Goal: Feedback & Contribution: Contribute content

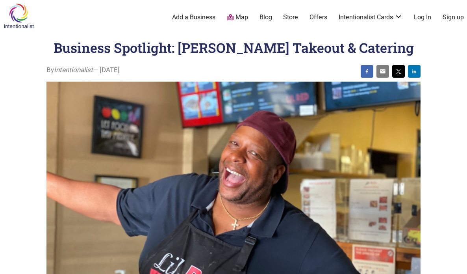
click at [173, 51] on h1 "Business Spotlight: [PERSON_NAME] Takeout & Catering" at bounding box center [234, 48] width 360 height 18
click at [196, 16] on link "Add a Business" at bounding box center [193, 17] width 43 height 9
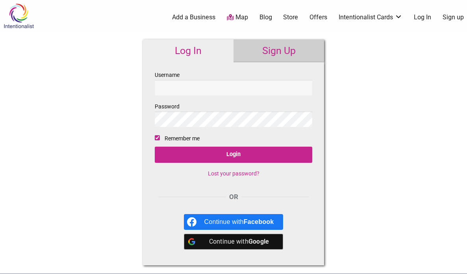
click at [288, 49] on link "Sign Up" at bounding box center [279, 50] width 91 height 23
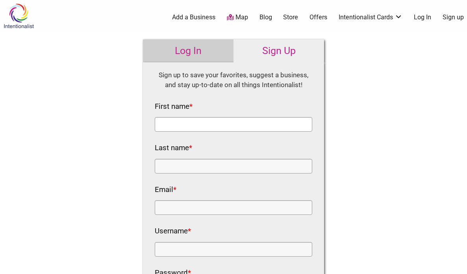
click at [184, 126] on input "First name *" at bounding box center [234, 124] width 158 height 15
type input "[PERSON_NAME]"
type input "[EMAIL_ADDRESS][DOMAIN_NAME]"
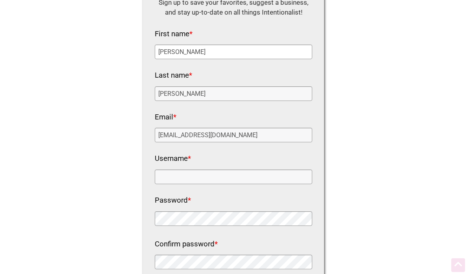
scroll to position [79, 0]
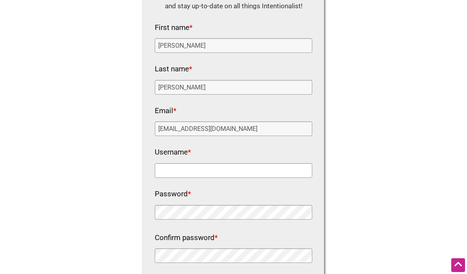
click at [194, 165] on input "Username *" at bounding box center [234, 170] width 158 height 15
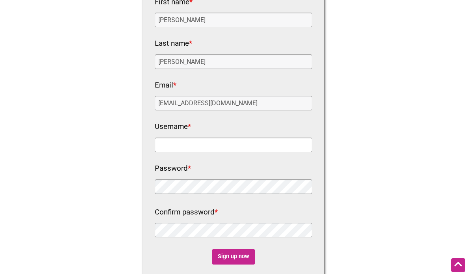
scroll to position [118, 0]
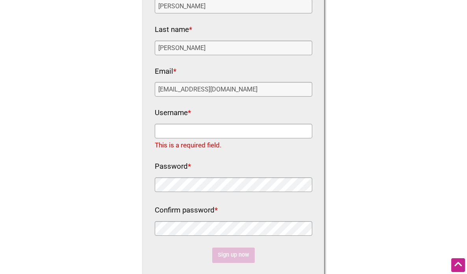
click at [175, 132] on input "Username *" at bounding box center [234, 131] width 158 height 15
paste input "pdy22q43xw@"
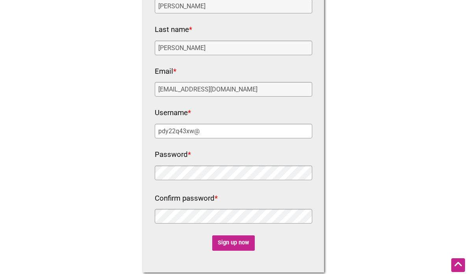
type input "pdy22q43xw@"
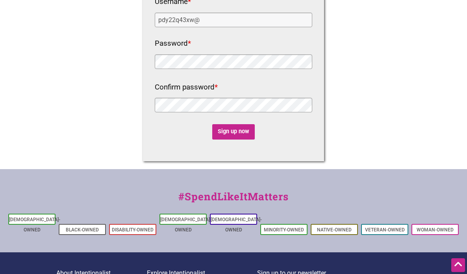
scroll to position [236, 0]
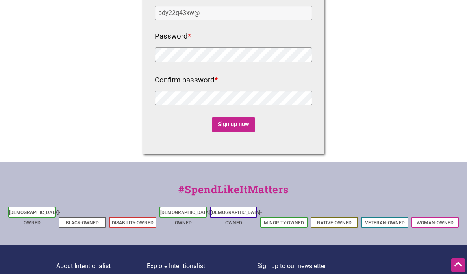
click at [338, 111] on div "Intentionalist Spend like it matters 0 Add a Business Map Blog Store Offers Int…" at bounding box center [233, 62] width 467 height 596
click at [236, 121] on input "Sign up now" at bounding box center [233, 124] width 43 height 15
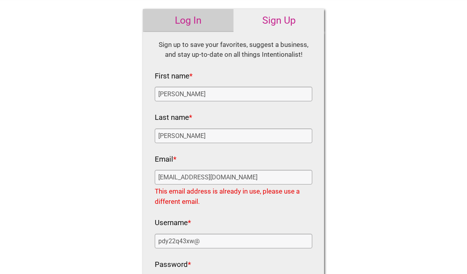
scroll to position [118, 0]
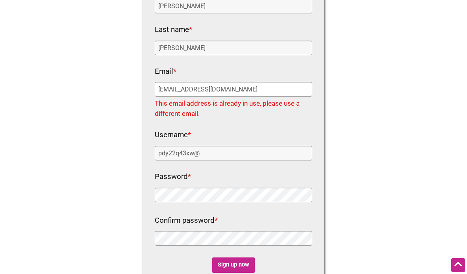
click at [197, 91] on input "[EMAIL_ADDRESS][DOMAIN_NAME]" at bounding box center [234, 89] width 158 height 15
type input "[EMAIL_ADDRESS][DOMAIN_NAME]"
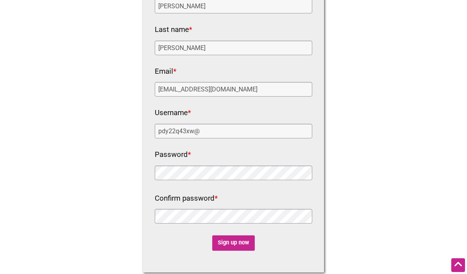
click at [334, 105] on div "Intentionalist Spend like it matters 0 Add a Business Map Blog Store Offers Int…" at bounding box center [233, 180] width 467 height 596
click at [242, 243] on input "Sign up now" at bounding box center [233, 242] width 43 height 15
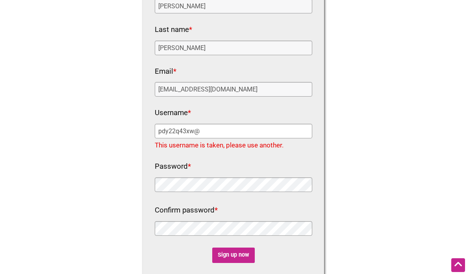
click at [206, 128] on input "pdy22q43xw@" at bounding box center [234, 131] width 158 height 15
type input "pdy22q43xw@1"
click at [412, 180] on div "Intentionalist Spend like it matters 0 Add a Business Map Blog Store Offers Int…" at bounding box center [233, 191] width 467 height 618
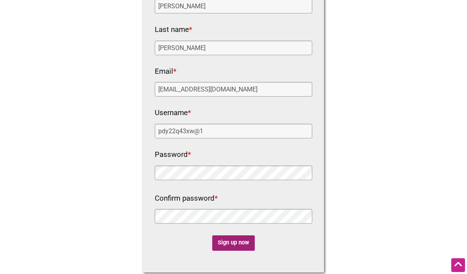
click at [236, 241] on input "Sign up now" at bounding box center [233, 242] width 43 height 15
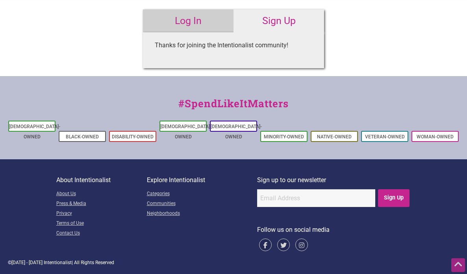
scroll to position [0, 0]
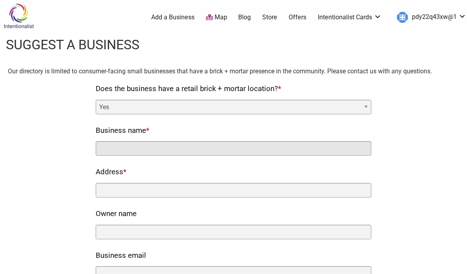
click at [123, 145] on input "Business name *" at bounding box center [234, 148] width 276 height 15
click at [123, 146] on input "Business name *" at bounding box center [234, 148] width 276 height 15
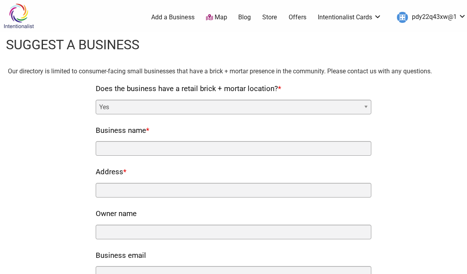
drag, startPoint x: 124, startPoint y: 176, endPoint x: 127, endPoint y: 190, distance: 14.1
click at [125, 179] on label "Address *" at bounding box center [111, 171] width 31 height 13
click at [125, 183] on input "Address *" at bounding box center [234, 190] width 276 height 15
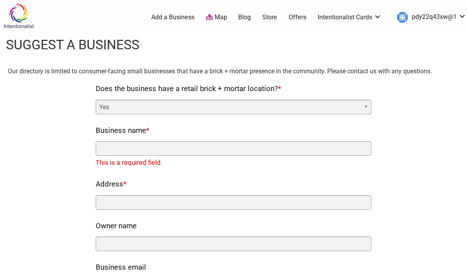
click at [126, 190] on label "Address *" at bounding box center [111, 184] width 31 height 13
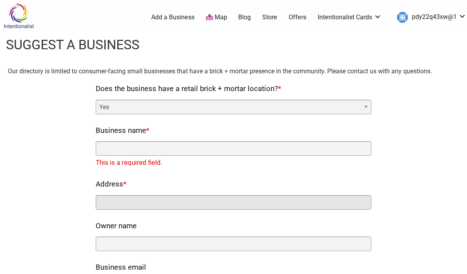
click at [127, 195] on input "Address *" at bounding box center [234, 202] width 276 height 15
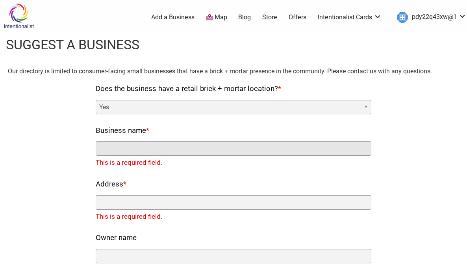
click at [130, 148] on input "Business name *" at bounding box center [234, 148] width 276 height 15
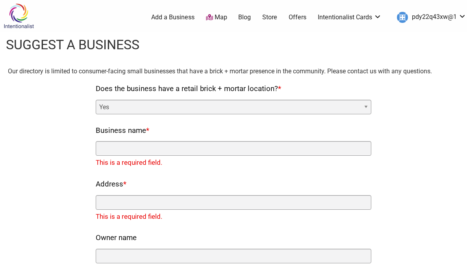
click at [135, 105] on select "Yes No" at bounding box center [234, 107] width 276 height 15
click at [165, 15] on link "Add a Business" at bounding box center [172, 17] width 43 height 9
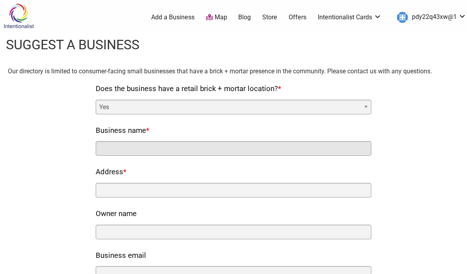
click at [142, 143] on input "Business name *" at bounding box center [234, 148] width 276 height 15
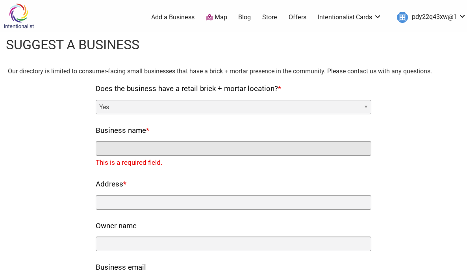
click at [133, 154] on input "Business name *" at bounding box center [234, 148] width 276 height 15
paste input "Sunburst Garden Management"
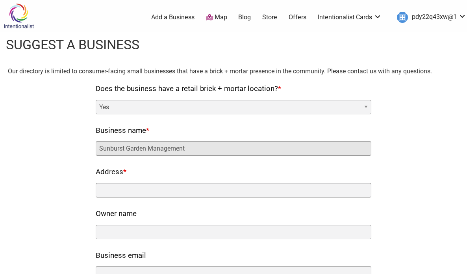
type input "Sunburst Garden Management"
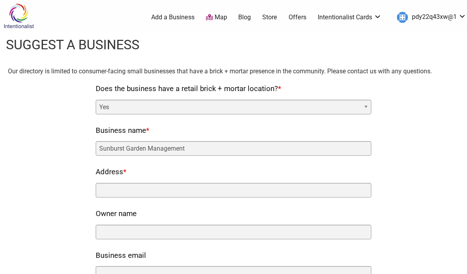
click at [204, 182] on div "Address *" at bounding box center [234, 181] width 276 height 32
